Goal: Task Accomplishment & Management: Complete application form

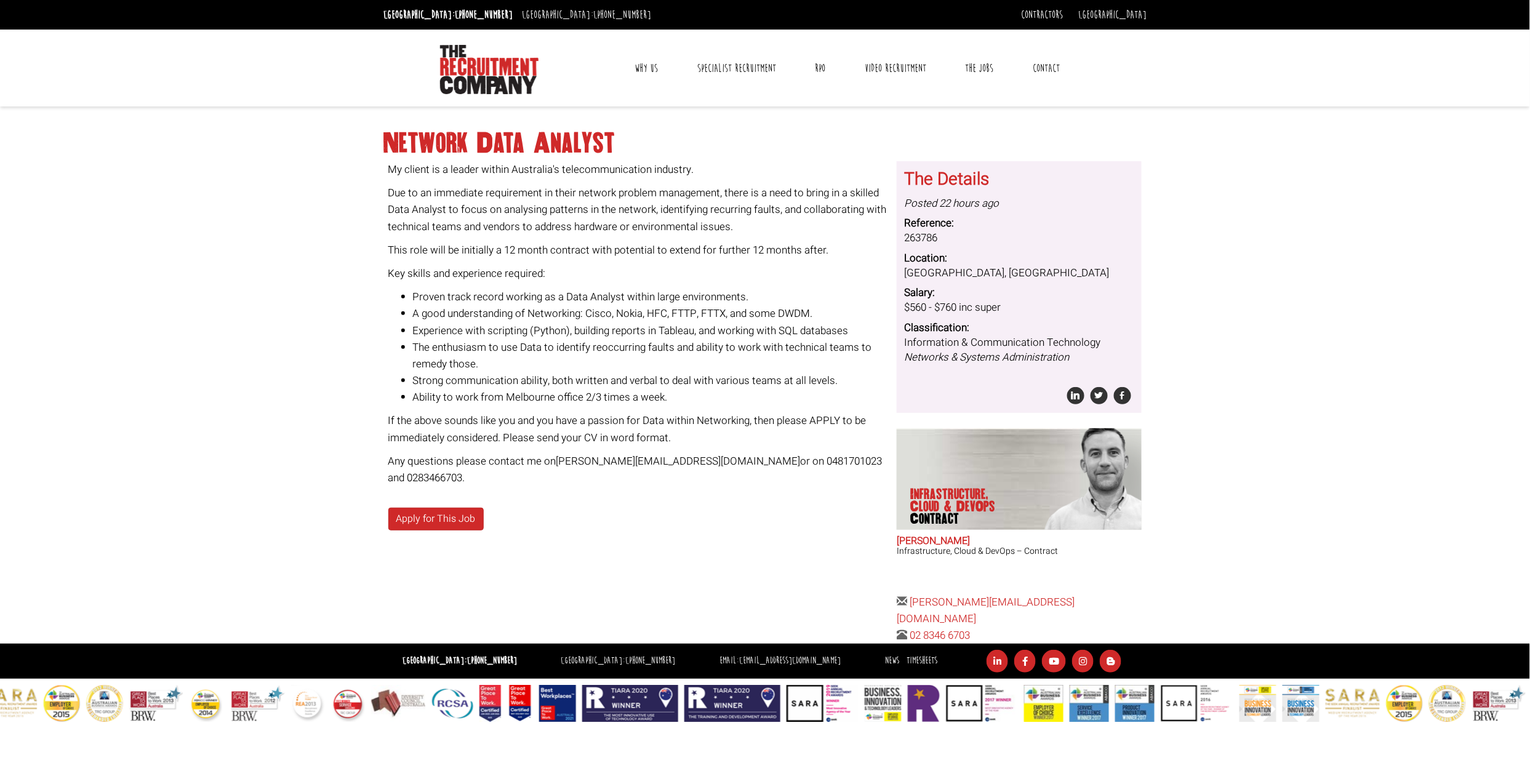
click at [513, 274] on p "Key skills and experience required:" at bounding box center [638, 274] width 500 height 17
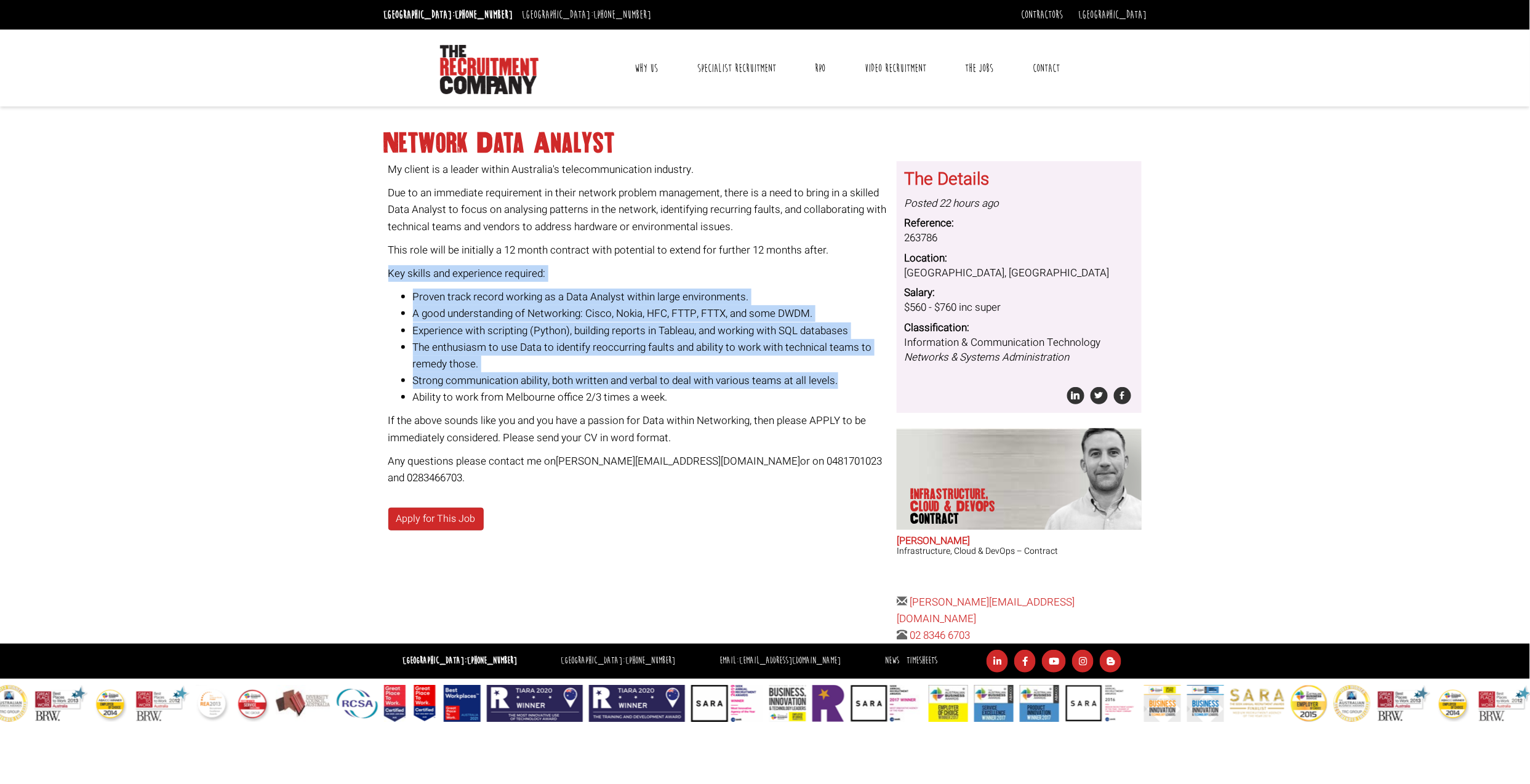
drag, startPoint x: 389, startPoint y: 269, endPoint x: 840, endPoint y: 378, distance: 464.0
click at [840, 378] on div "My client is a leader within Australia's telecommunication industry. Due to an …" at bounding box center [638, 324] width 500 height 324
copy div "Key skills and experience required: Proven track record working as a Data Analy…"
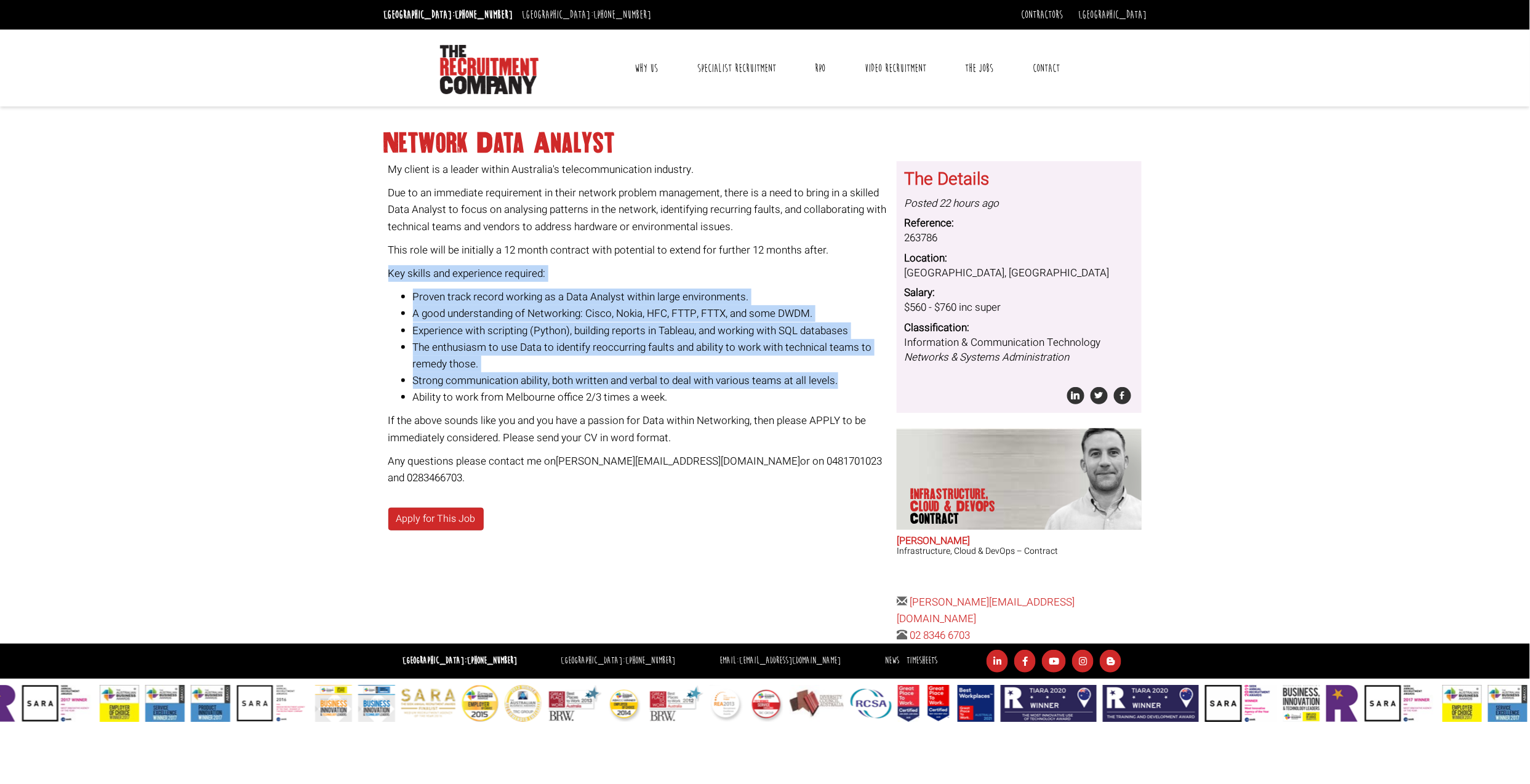
click at [415, 360] on li "The enthusiasm to use Data to identify reoccurring faults and ability to work w…" at bounding box center [650, 355] width 476 height 33
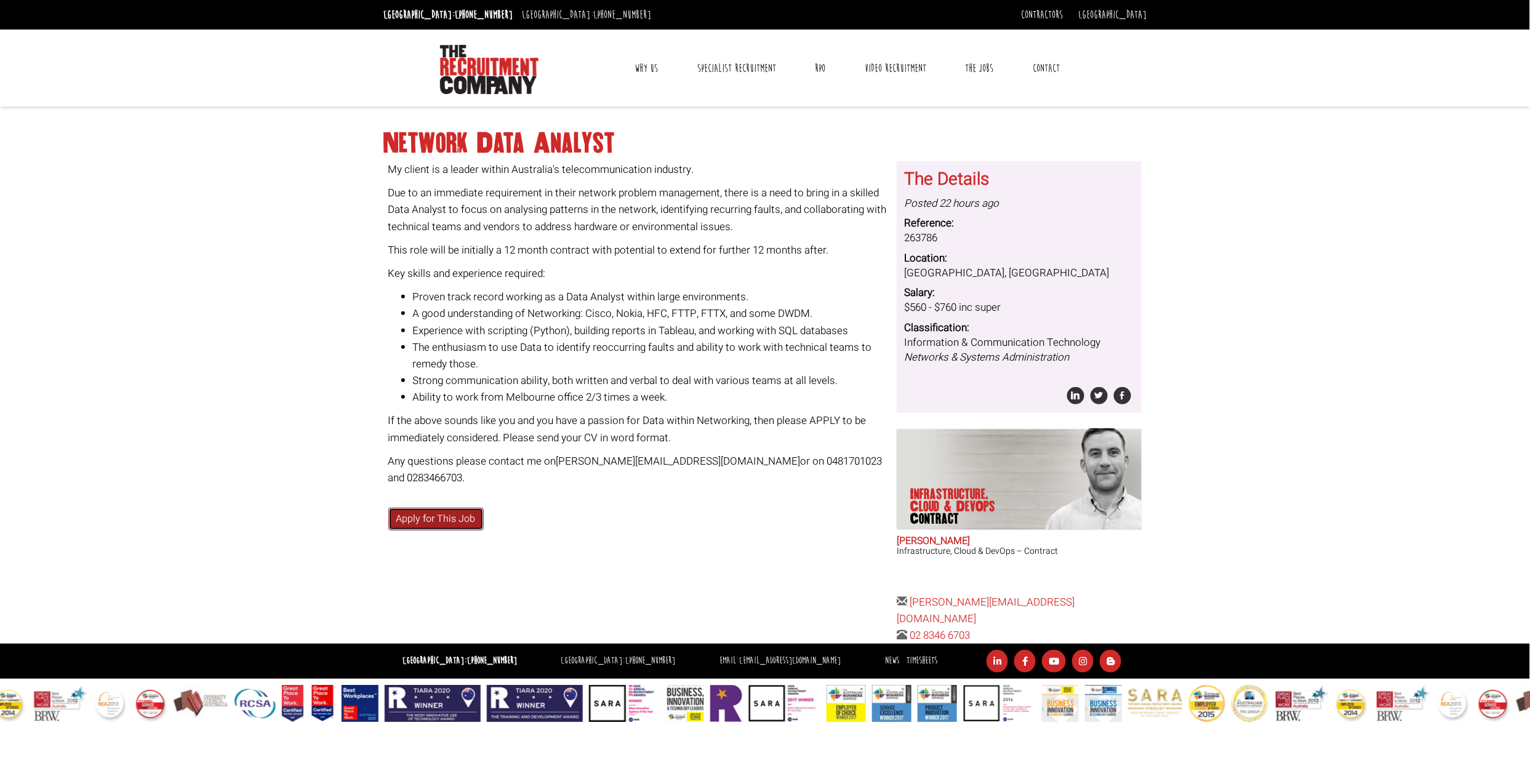
click at [452, 522] on link "Apply for This Job" at bounding box center [436, 519] width 96 height 23
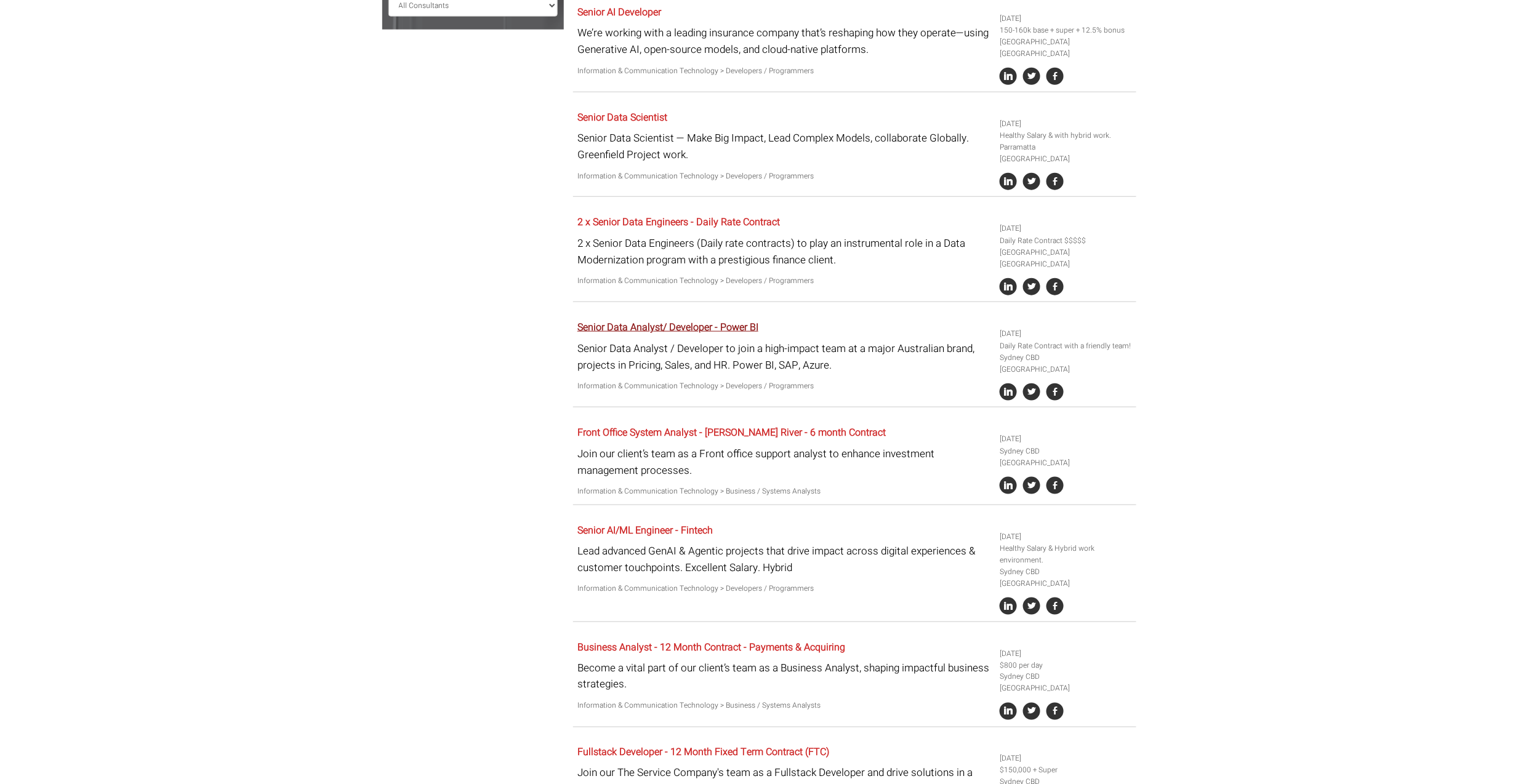
scroll to position [492, 0]
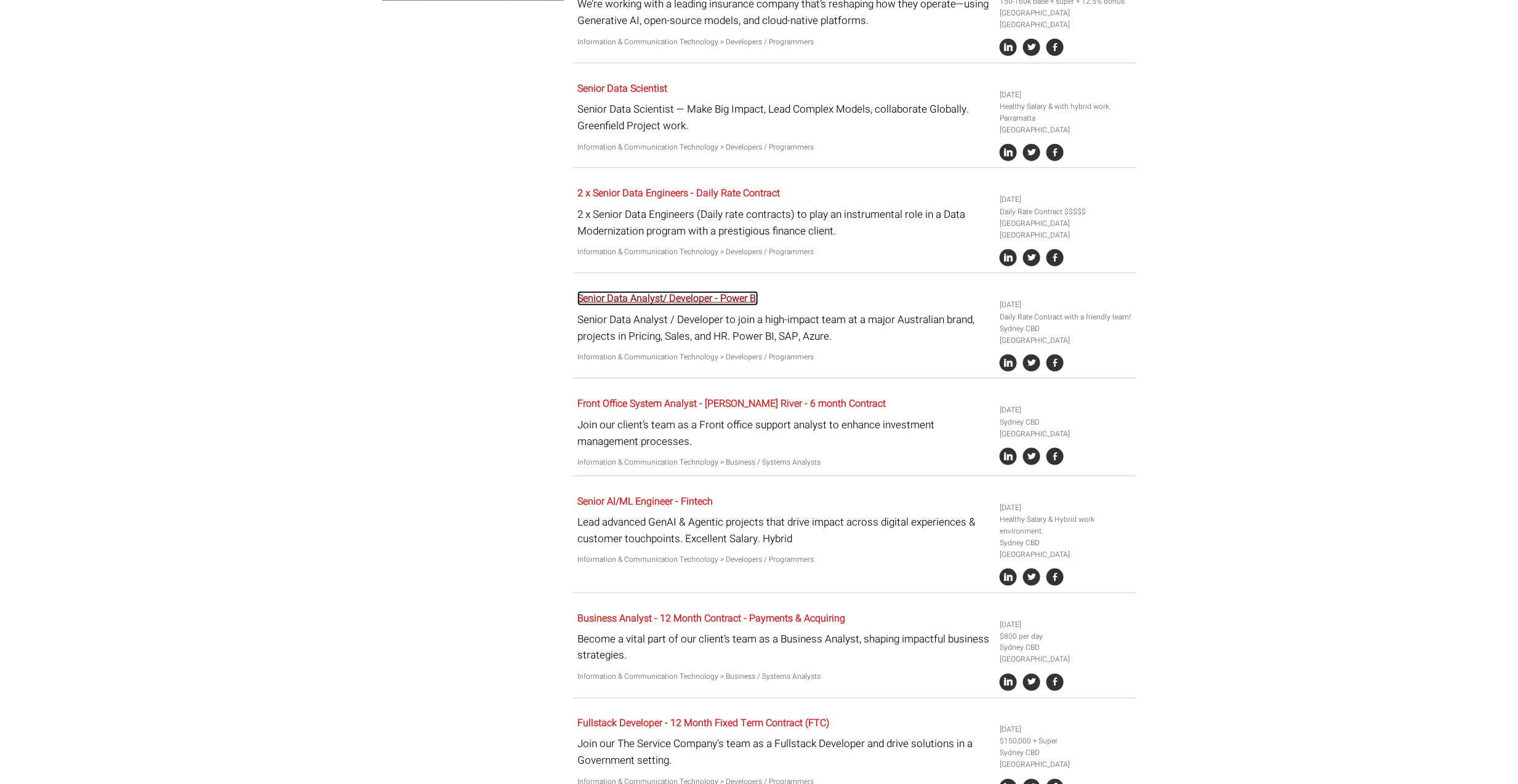
click at [688, 291] on link "Senior Data Analyst/ Developer - Power BI" at bounding box center [668, 298] width 181 height 15
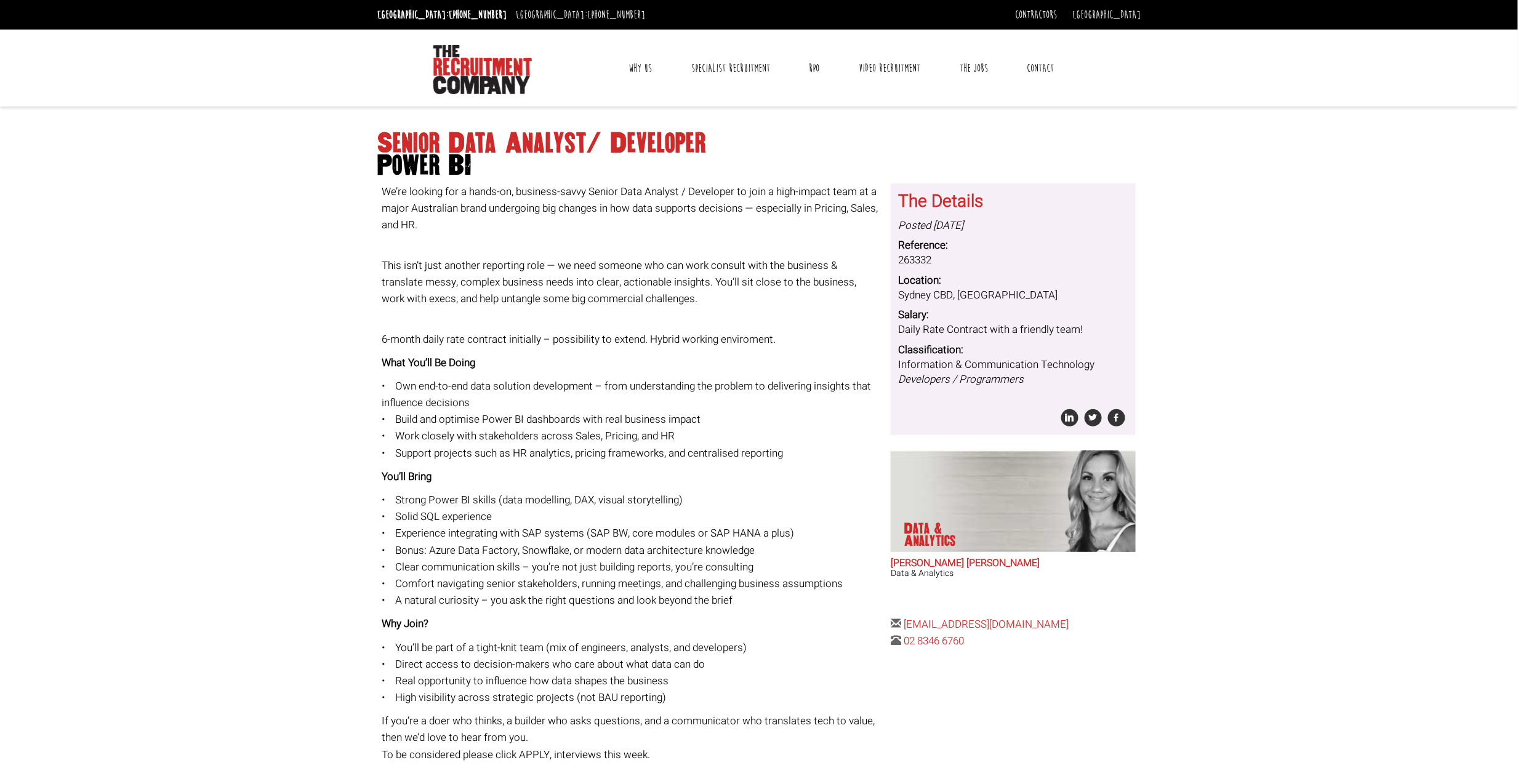
scroll to position [82, 0]
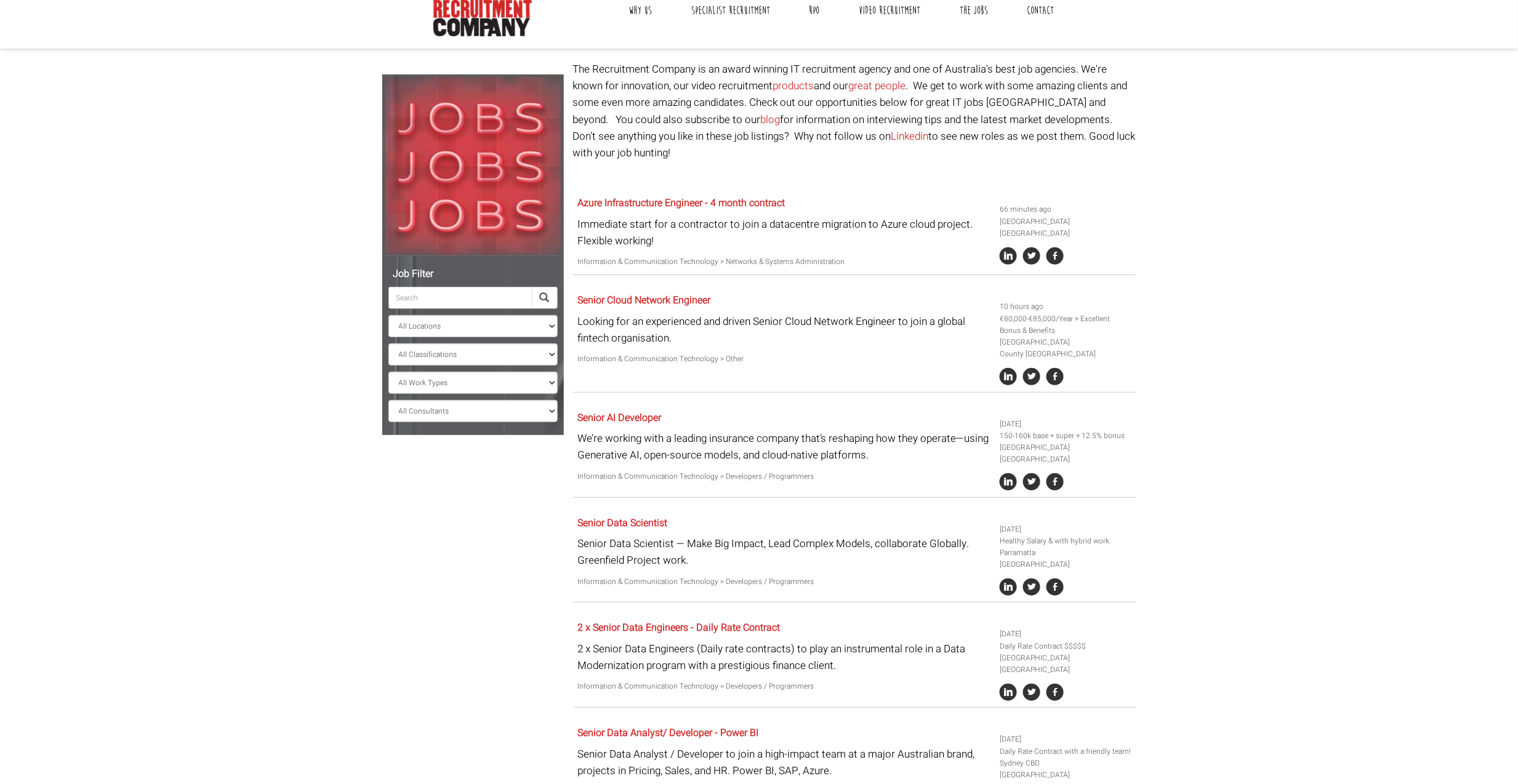
scroll to position [82, 0]
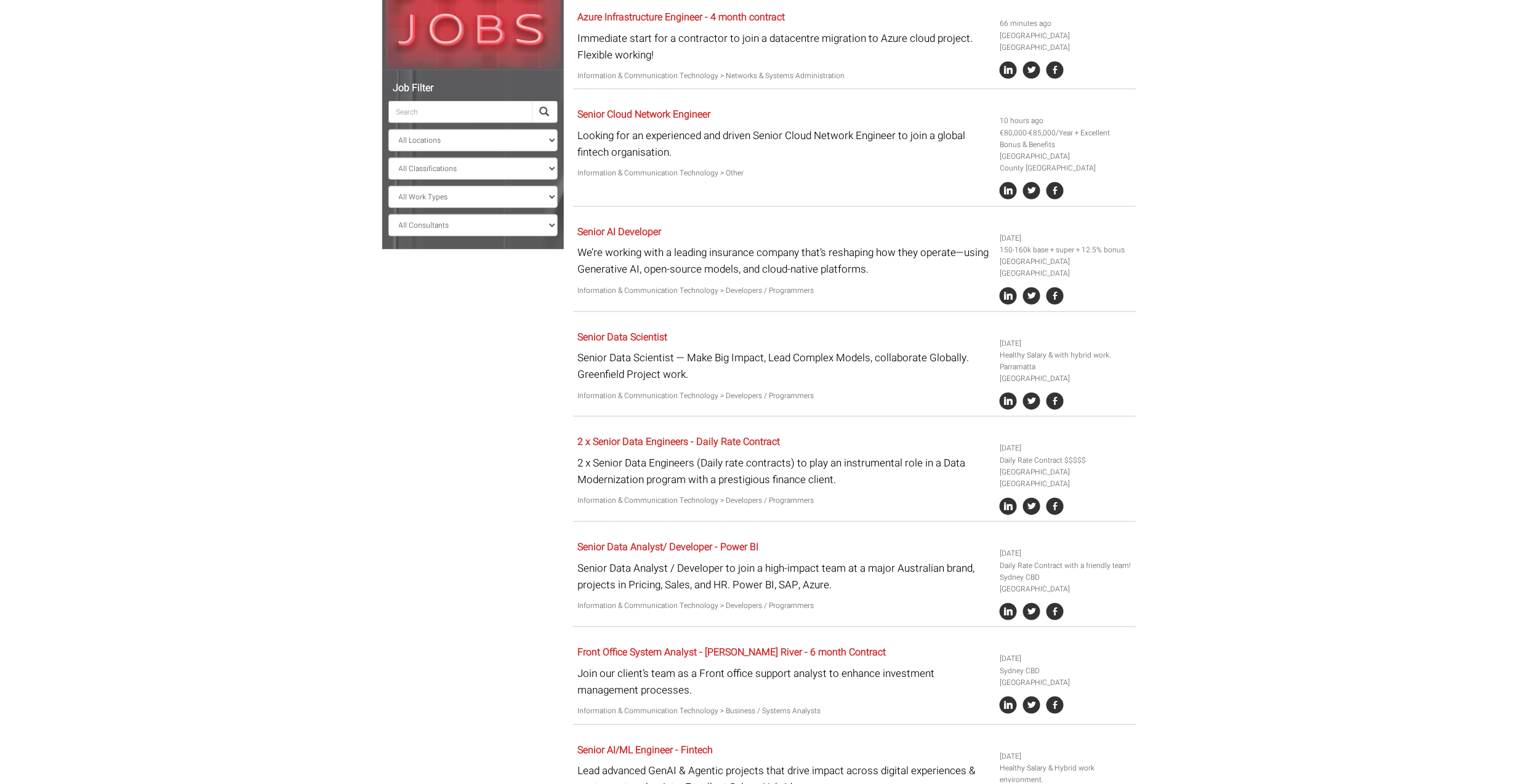
scroll to position [246, 0]
